Goal: Task Accomplishment & Management: Use online tool/utility

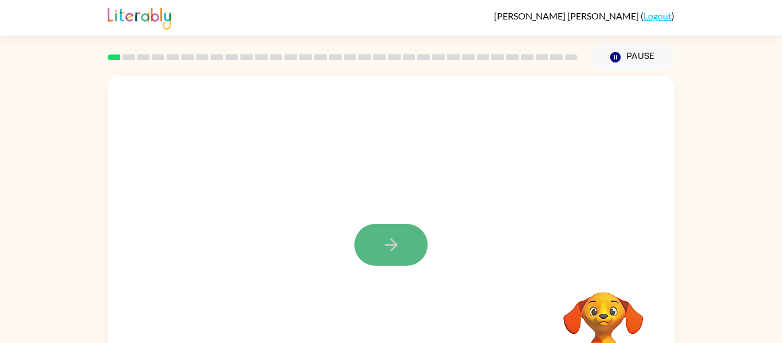
click at [402, 259] on button "button" at bounding box center [391, 245] width 73 height 42
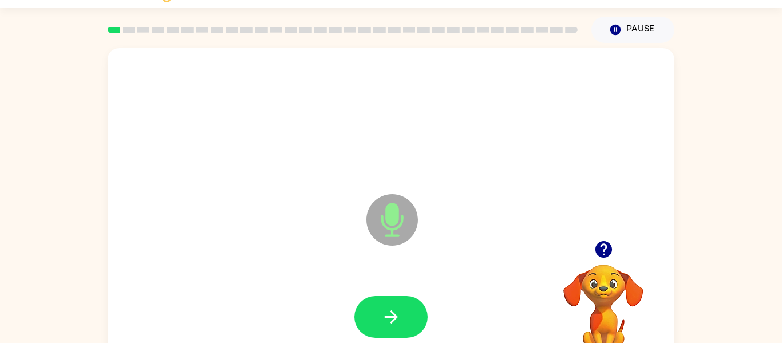
scroll to position [60, 0]
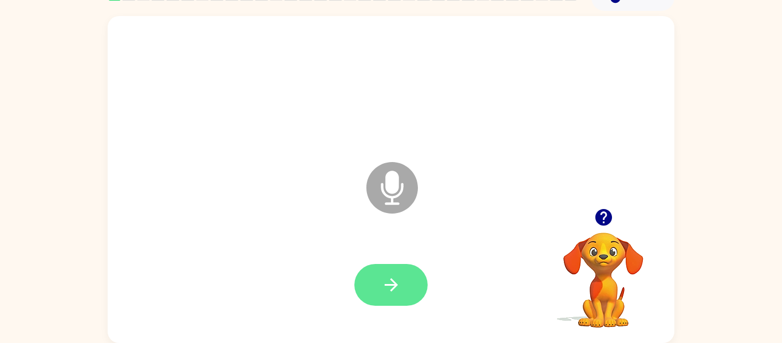
click at [420, 277] on button "button" at bounding box center [391, 285] width 73 height 42
click at [408, 271] on button "button" at bounding box center [391, 285] width 73 height 42
click at [412, 282] on div at bounding box center [391, 285] width 544 height 94
click at [408, 284] on button "button" at bounding box center [391, 285] width 73 height 42
click at [423, 276] on button "button" at bounding box center [391, 285] width 73 height 42
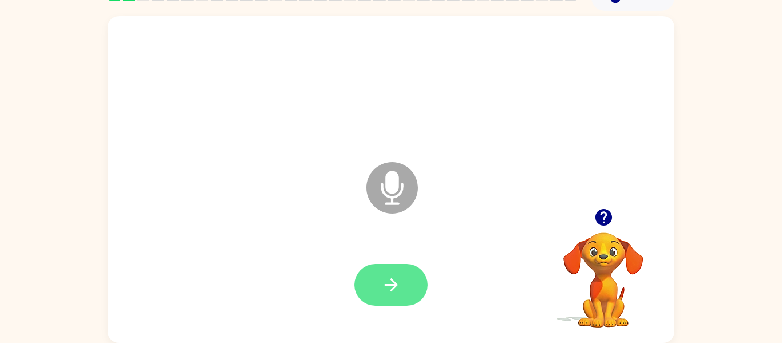
click at [404, 282] on button "button" at bounding box center [391, 285] width 73 height 42
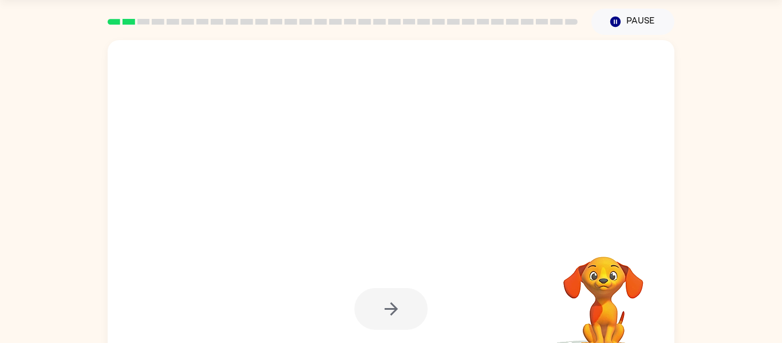
scroll to position [34, 0]
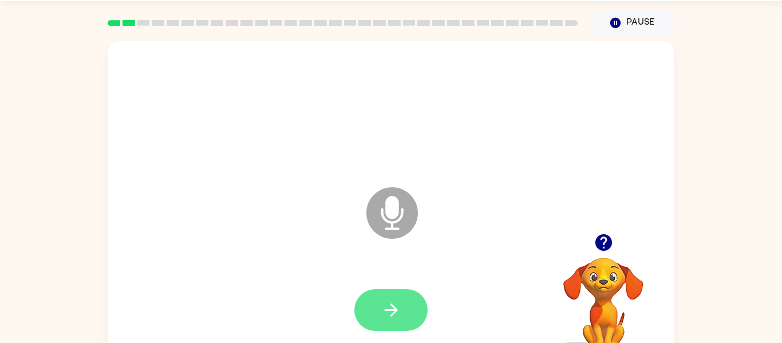
click at [403, 308] on button "button" at bounding box center [391, 310] width 73 height 42
click at [400, 309] on icon "button" at bounding box center [392, 310] width 20 height 20
click at [396, 302] on icon "button" at bounding box center [392, 310] width 20 height 20
click at [419, 307] on button "button" at bounding box center [391, 310] width 73 height 42
click at [411, 292] on button "button" at bounding box center [391, 310] width 73 height 42
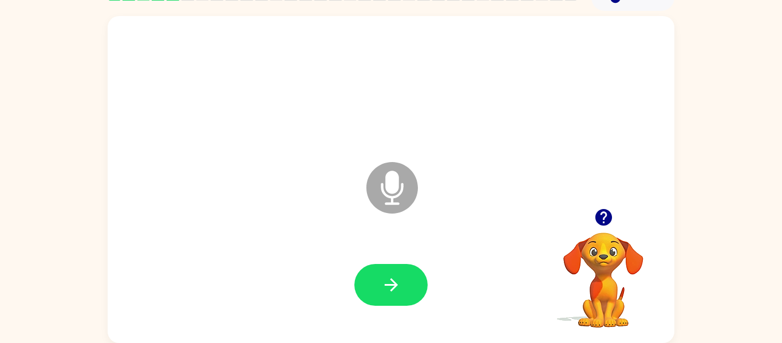
scroll to position [53, 0]
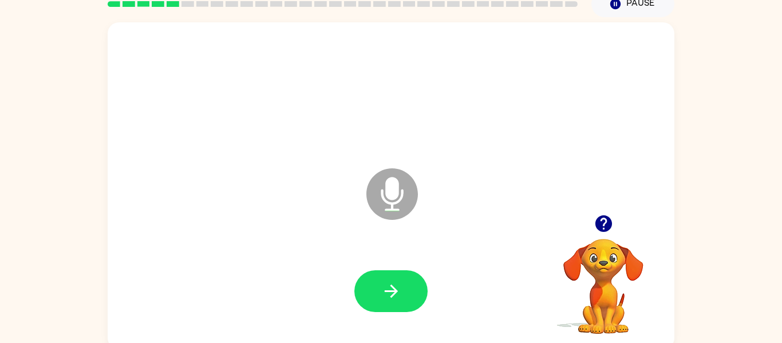
click at [408, 289] on button "button" at bounding box center [391, 291] width 73 height 42
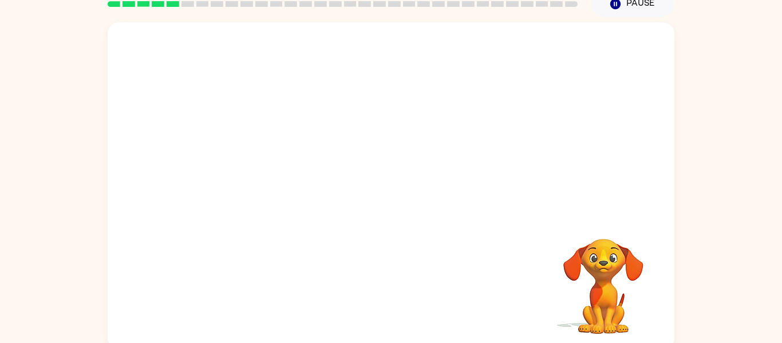
click at [597, 328] on video "Your browser must support playing .mp4 files to use Literably. Please try using…" at bounding box center [603, 278] width 115 height 115
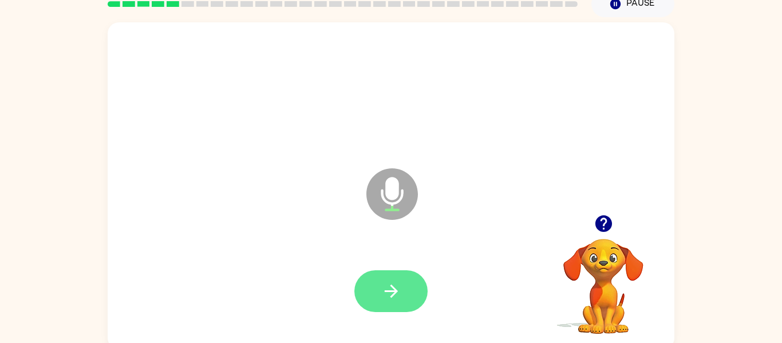
click at [407, 283] on button "button" at bounding box center [391, 291] width 73 height 42
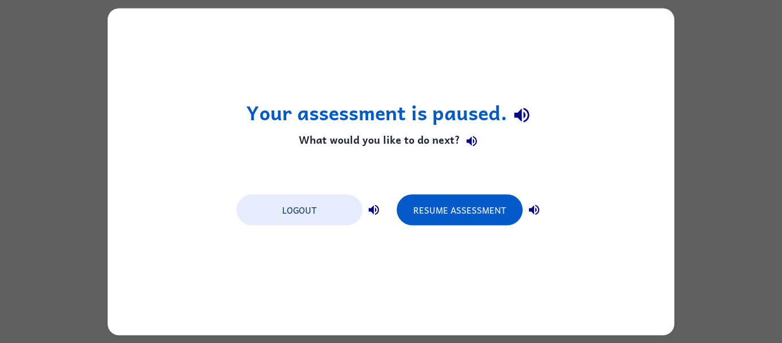
scroll to position [0, 0]
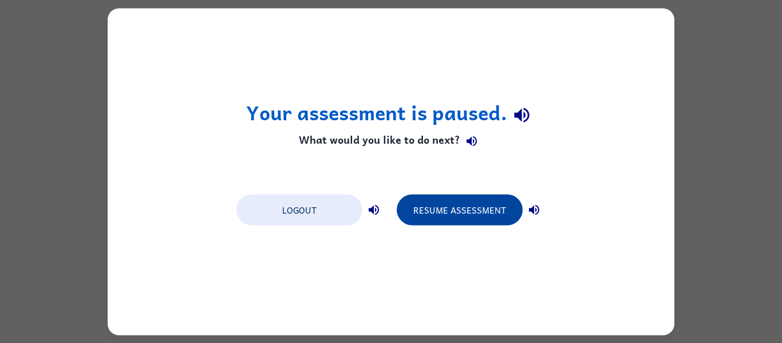
click at [477, 214] on button "Resume Assessment" at bounding box center [460, 209] width 126 height 31
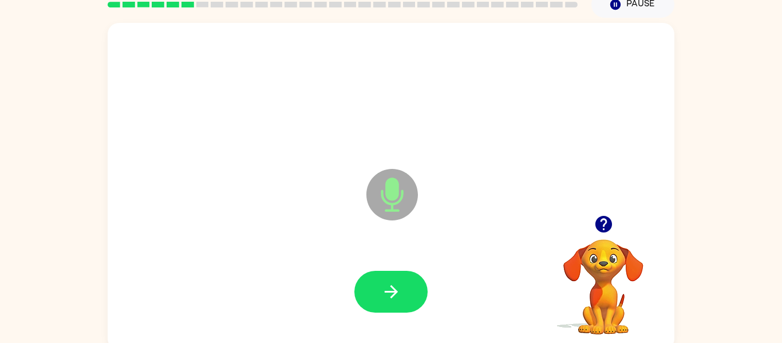
scroll to position [60, 0]
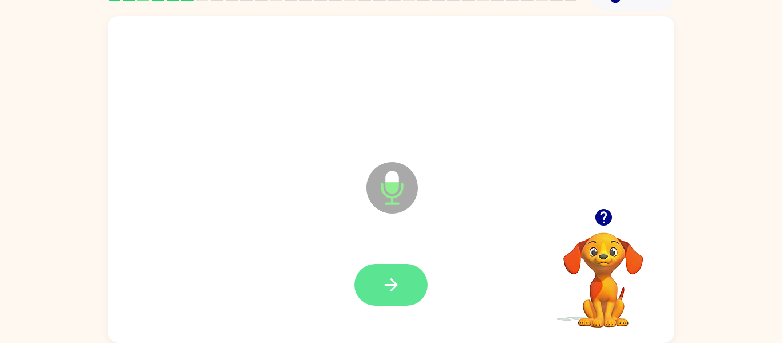
click at [382, 284] on icon "button" at bounding box center [392, 285] width 20 height 20
click at [391, 282] on icon "button" at bounding box center [392, 285] width 20 height 20
click at [392, 283] on icon "button" at bounding box center [392, 285] width 20 height 20
click at [400, 278] on icon "button" at bounding box center [392, 285] width 20 height 20
click at [404, 278] on button "button" at bounding box center [391, 285] width 73 height 42
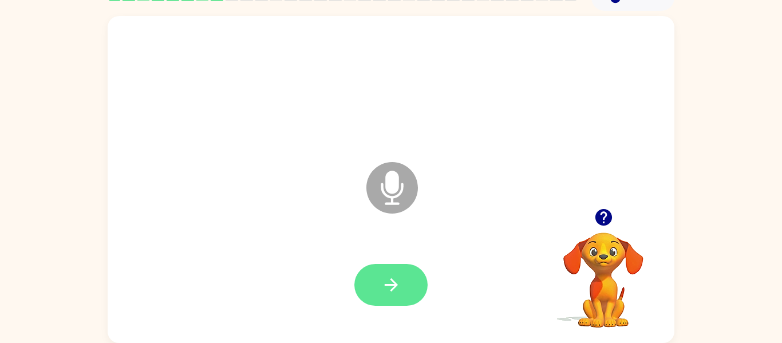
click at [399, 280] on icon "button" at bounding box center [392, 285] width 20 height 20
click at [398, 284] on icon "button" at bounding box center [392, 285] width 20 height 20
click at [390, 284] on icon "button" at bounding box center [390, 284] width 13 height 13
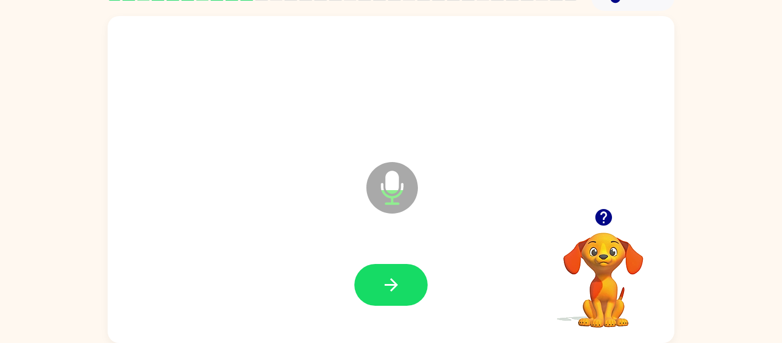
click at [609, 224] on icon "button" at bounding box center [604, 217] width 20 height 20
click at [396, 283] on icon "button" at bounding box center [390, 284] width 13 height 13
click at [391, 289] on icon "button" at bounding box center [392, 285] width 20 height 20
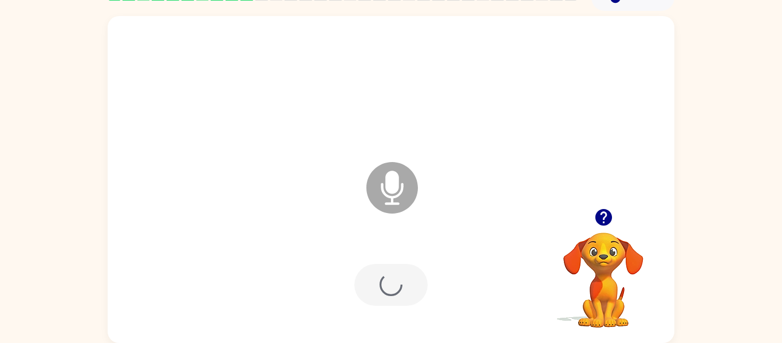
click at [569, 292] on video "Your browser must support playing .mp4 files to use Literably. Please try using…" at bounding box center [603, 272] width 115 height 115
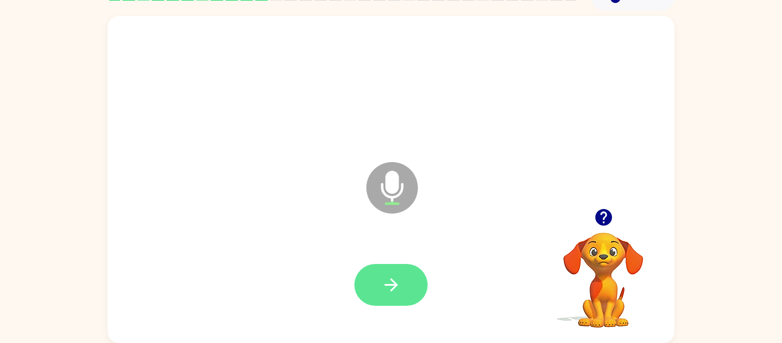
click at [402, 269] on button "button" at bounding box center [391, 285] width 73 height 42
click at [403, 288] on button "button" at bounding box center [391, 285] width 73 height 42
click at [373, 295] on button "button" at bounding box center [391, 285] width 73 height 42
click at [403, 284] on button "button" at bounding box center [391, 285] width 73 height 42
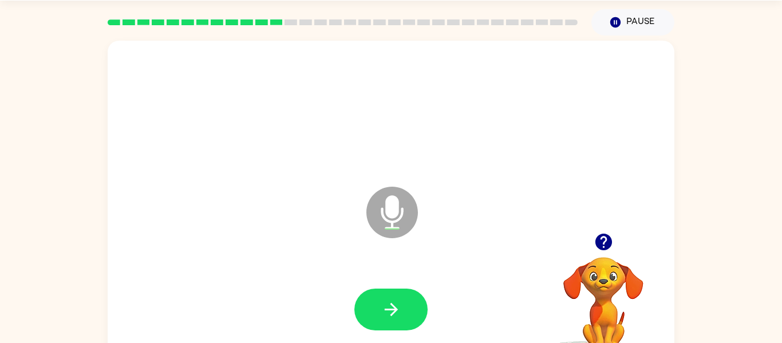
scroll to position [34, 0]
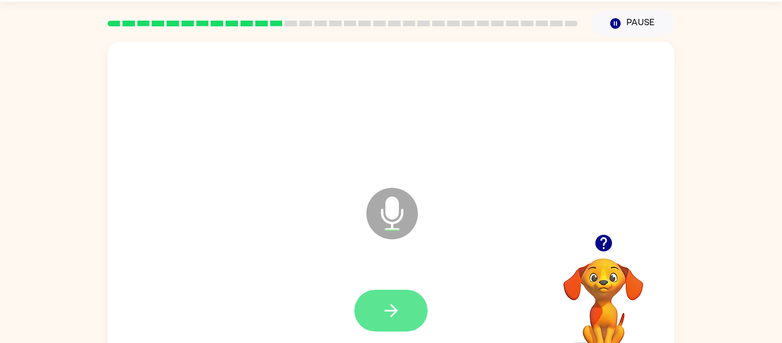
click at [390, 292] on button "button" at bounding box center [391, 311] width 73 height 42
click at [391, 324] on button "button" at bounding box center [391, 311] width 73 height 42
click at [396, 329] on button "button" at bounding box center [391, 311] width 73 height 42
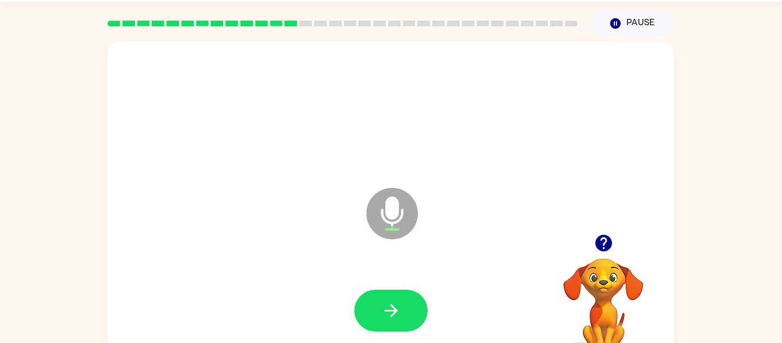
drag, startPoint x: 396, startPoint y: 329, endPoint x: 398, endPoint y: 335, distance: 5.8
click at [398, 335] on div at bounding box center [391, 311] width 544 height 94
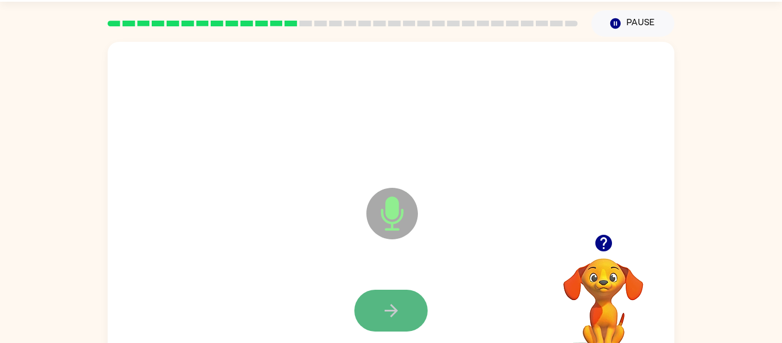
click at [387, 312] on icon "button" at bounding box center [392, 311] width 20 height 20
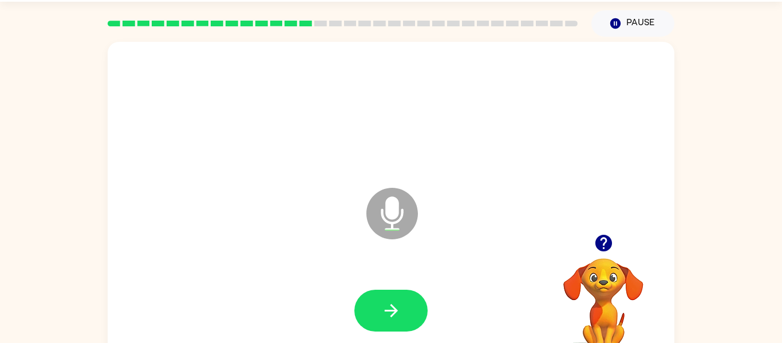
click at [600, 237] on icon "button" at bounding box center [603, 243] width 17 height 17
click at [391, 318] on icon "button" at bounding box center [392, 311] width 20 height 20
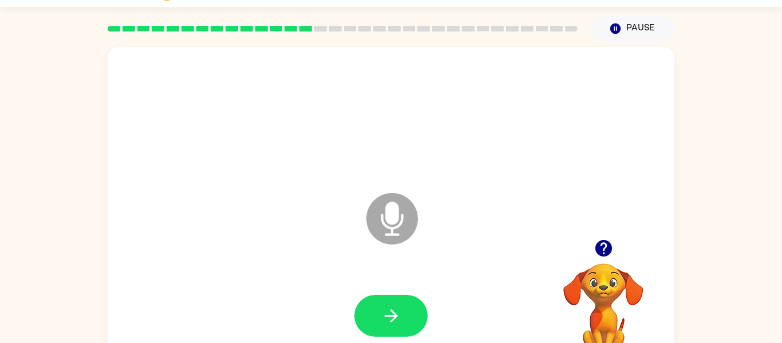
scroll to position [26, 0]
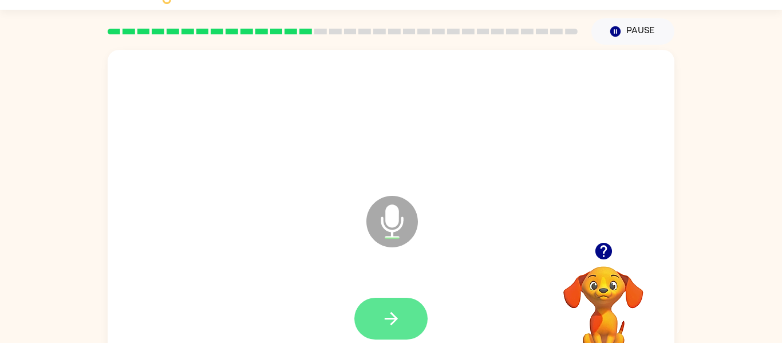
click at [403, 312] on button "button" at bounding box center [391, 319] width 73 height 42
click at [364, 315] on button "button" at bounding box center [391, 319] width 73 height 42
click at [400, 301] on button "button" at bounding box center [391, 319] width 73 height 42
click at [399, 313] on icon "button" at bounding box center [392, 319] width 20 height 20
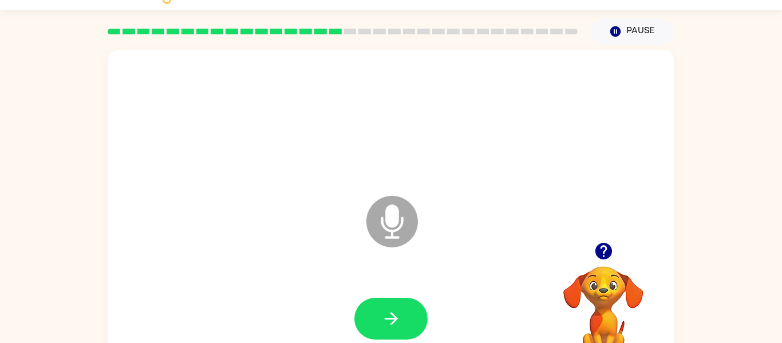
click at [615, 242] on button "button" at bounding box center [603, 251] width 29 height 29
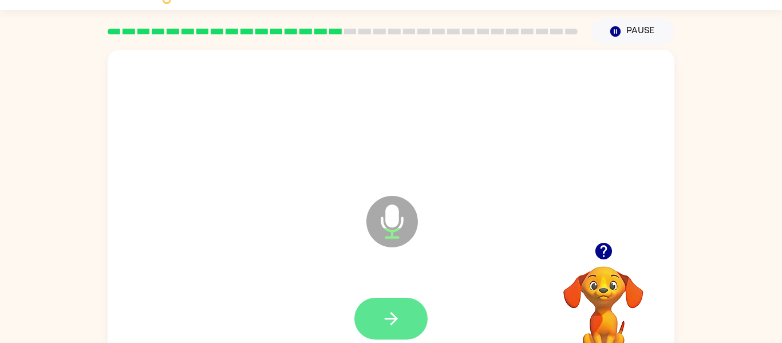
click at [400, 316] on icon "button" at bounding box center [392, 319] width 20 height 20
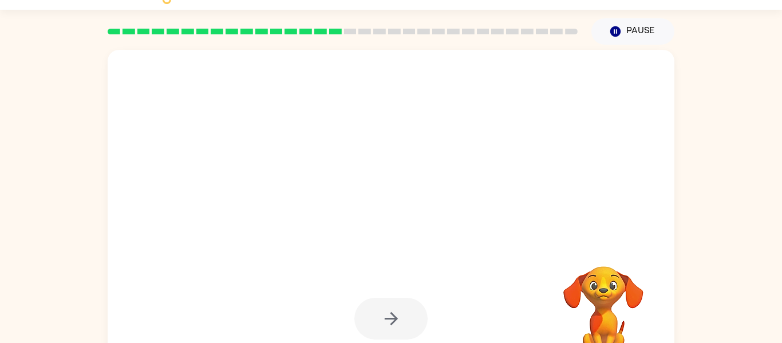
click at [399, 308] on div at bounding box center [391, 319] width 73 height 42
click at [605, 286] on video "Your browser must support playing .mp4 files to use Literably. Please try using…" at bounding box center [603, 306] width 115 height 115
click at [618, 279] on video "Your browser must support playing .mp4 files to use Literably. Please try using…" at bounding box center [603, 306] width 115 height 115
click at [616, 282] on video "Your browser must support playing .mp4 files to use Literably. Please try using…" at bounding box center [603, 306] width 115 height 115
click at [394, 315] on div at bounding box center [391, 319] width 73 height 42
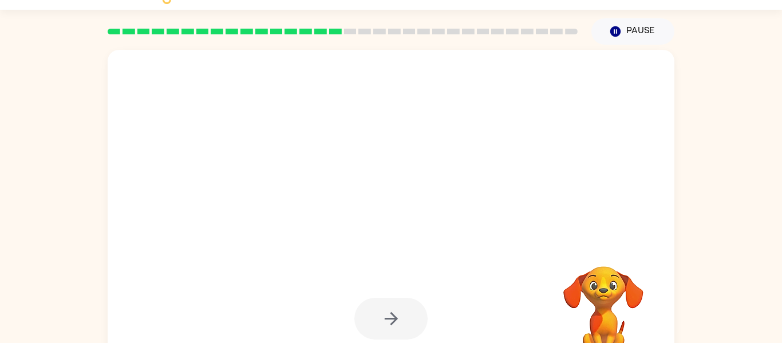
click at [529, 150] on div at bounding box center [391, 120] width 544 height 94
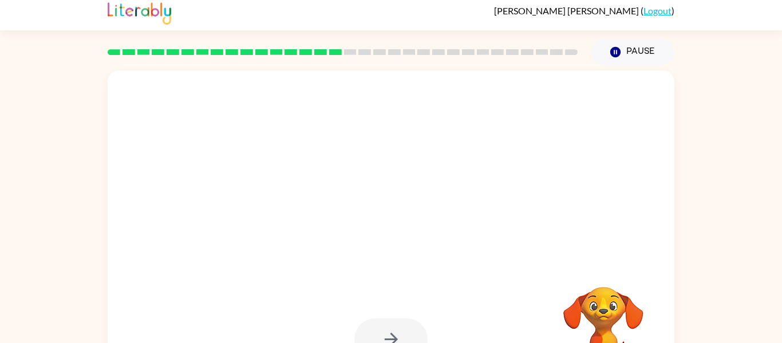
scroll to position [0, 0]
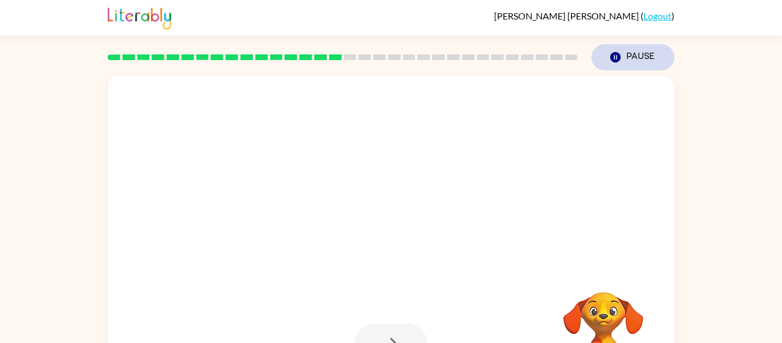
click at [643, 53] on button "Pause Pause" at bounding box center [633, 57] width 83 height 26
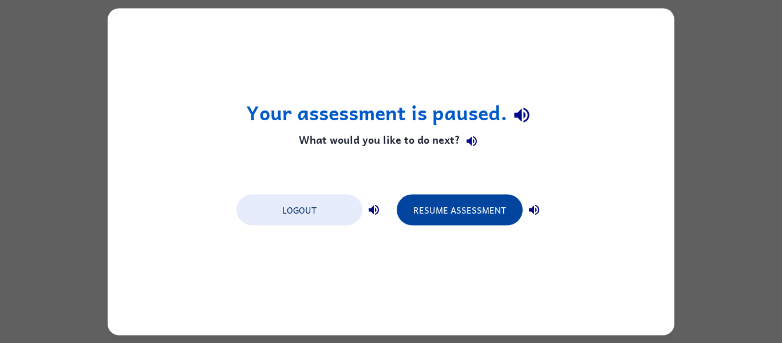
click at [467, 214] on button "Resume Assessment" at bounding box center [460, 209] width 126 height 31
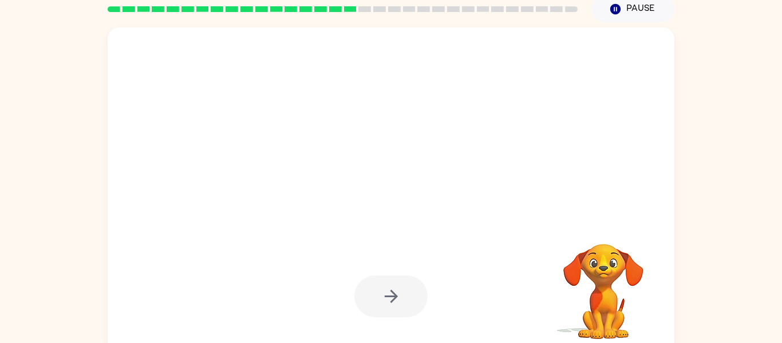
scroll to position [60, 0]
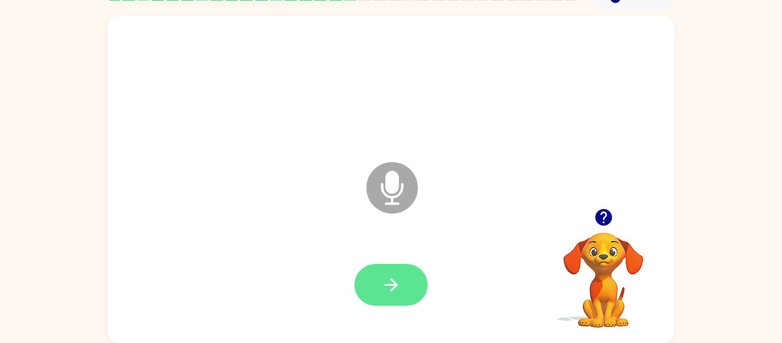
click at [395, 290] on icon "button" at bounding box center [392, 285] width 20 height 20
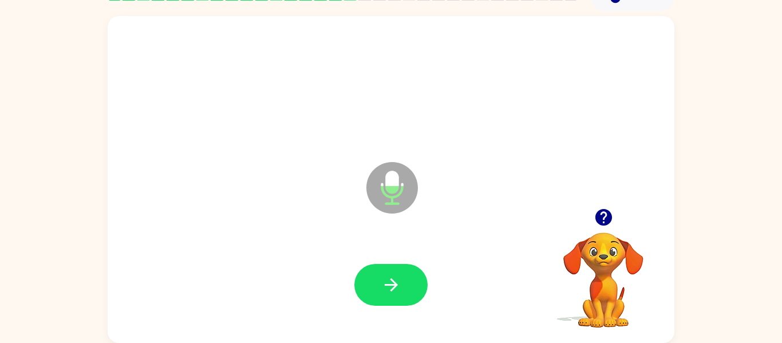
click at [627, 206] on div at bounding box center [603, 217] width 115 height 29
click at [616, 215] on button "button" at bounding box center [603, 217] width 29 height 29
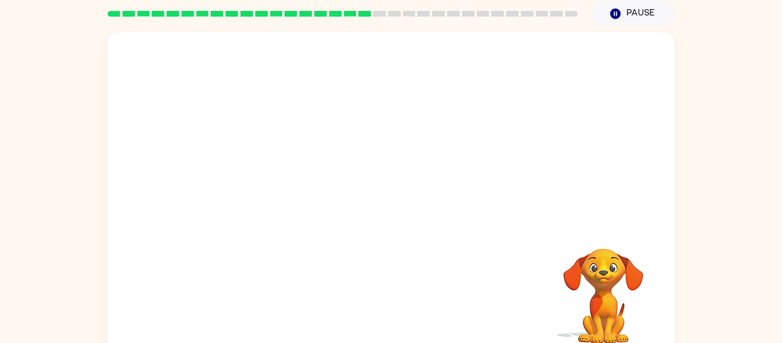
scroll to position [34, 0]
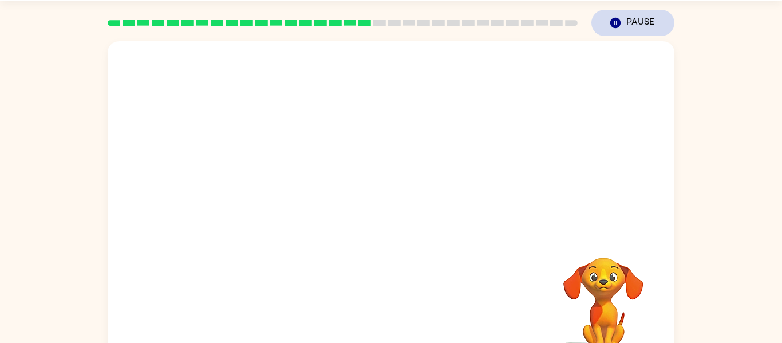
click at [619, 22] on icon "button" at bounding box center [616, 23] width 10 height 10
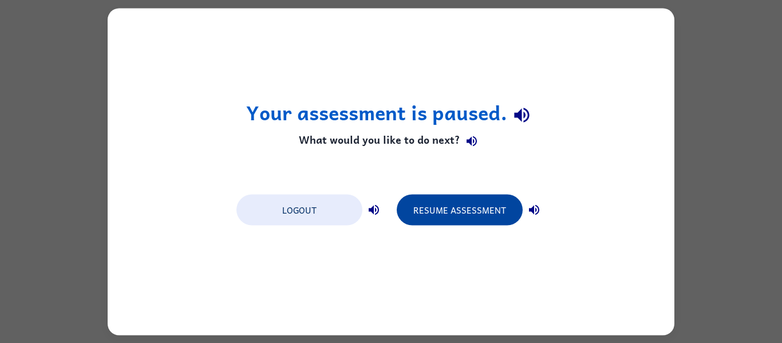
click at [469, 209] on button "Resume Assessment" at bounding box center [460, 209] width 126 height 31
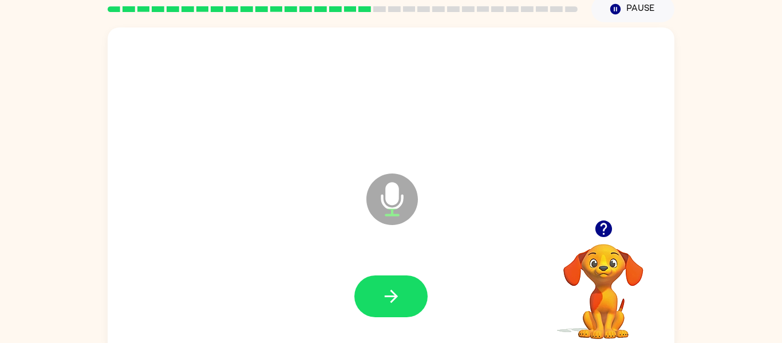
scroll to position [60, 0]
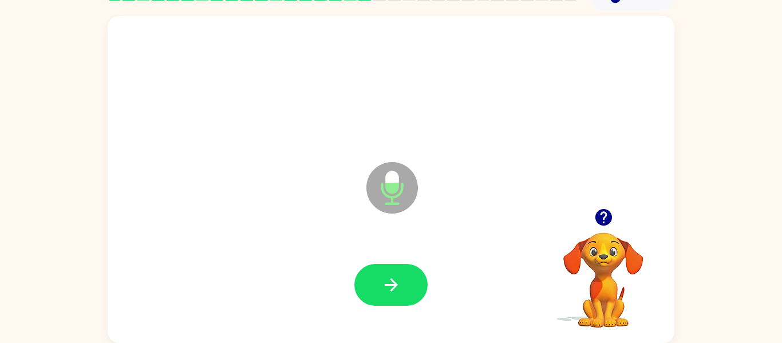
click at [372, 257] on div at bounding box center [391, 285] width 544 height 94
click at [397, 275] on icon "button" at bounding box center [392, 285] width 20 height 20
